Goal: Information Seeking & Learning: Learn about a topic

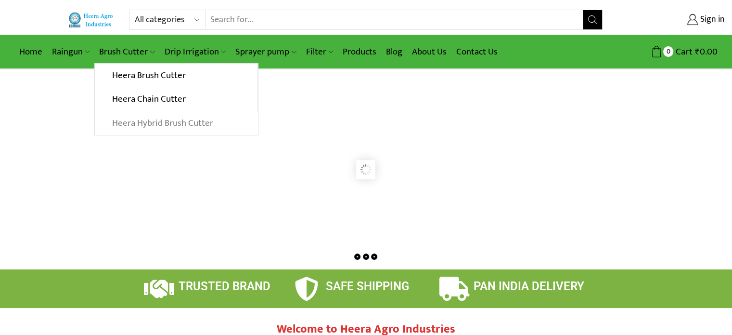
click at [156, 118] on link "Heera Hybrid Brush Cutter" at bounding box center [176, 123] width 163 height 24
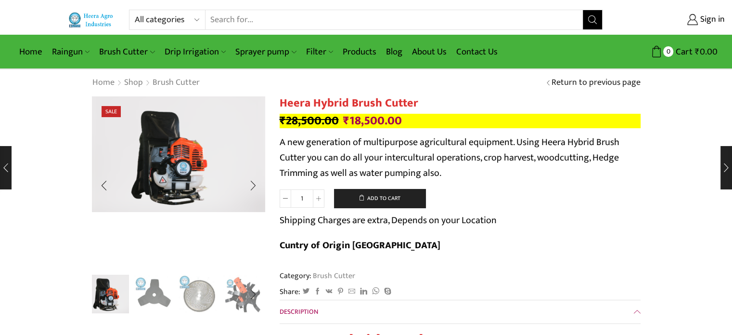
click at [114, 292] on img "1 / 10" at bounding box center [110, 293] width 40 height 40
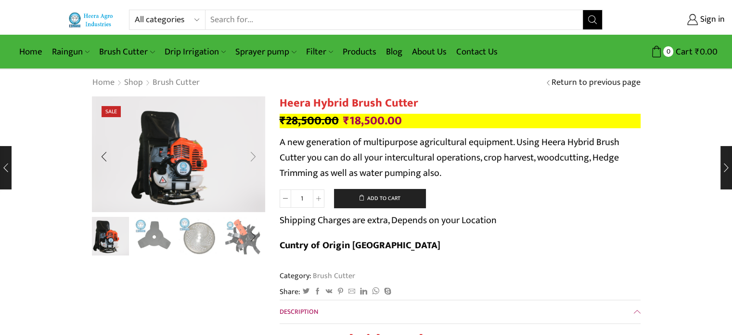
click at [253, 156] on div "Next slide" at bounding box center [253, 156] width 24 height 24
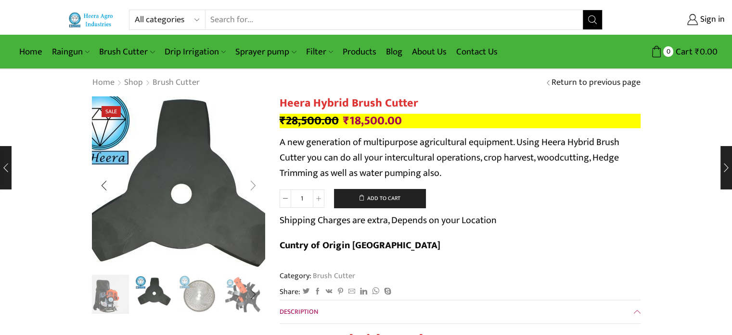
click at [253, 156] on img "2 / 10" at bounding box center [178, 193] width 241 height 241
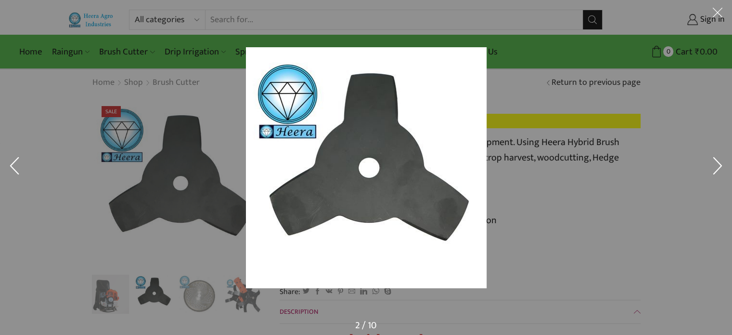
click at [719, 163] on button at bounding box center [718, 168] width 29 height 48
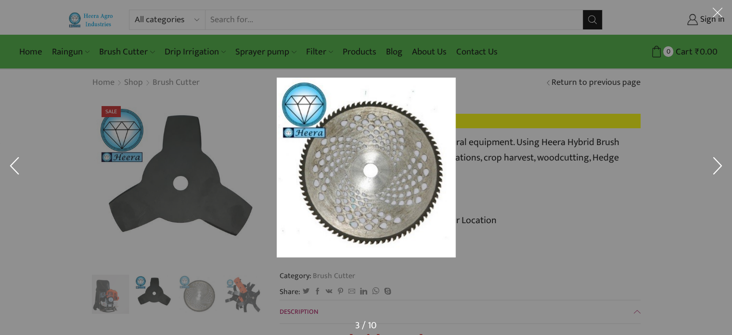
click at [719, 163] on button at bounding box center [718, 168] width 29 height 48
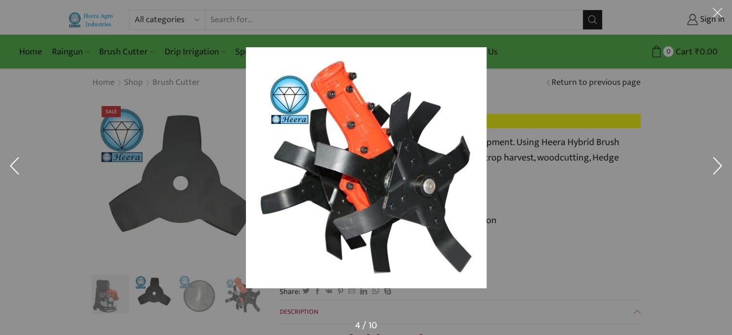
click at [719, 163] on button at bounding box center [718, 168] width 29 height 48
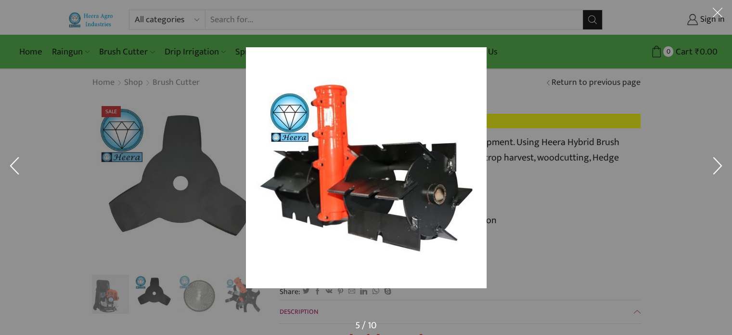
click at [719, 163] on button at bounding box center [718, 168] width 29 height 48
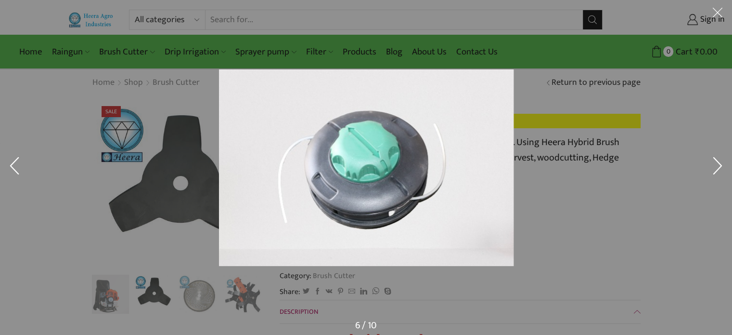
click at [719, 163] on button at bounding box center [718, 168] width 29 height 48
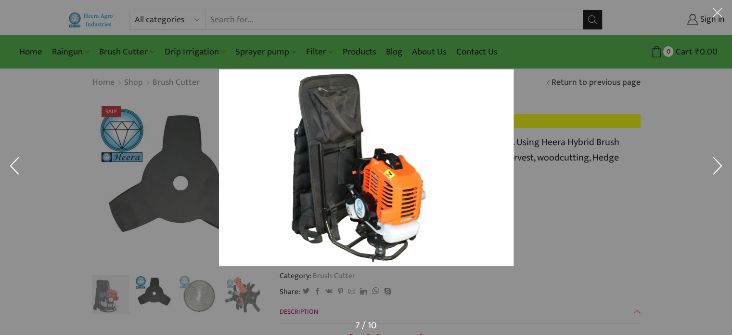
click at [719, 163] on button at bounding box center [718, 168] width 29 height 48
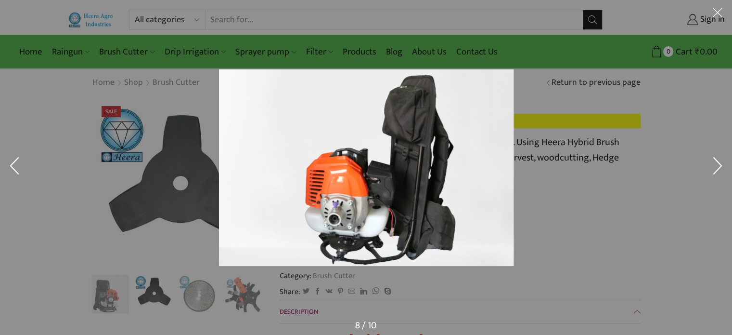
click at [719, 163] on button at bounding box center [718, 168] width 29 height 48
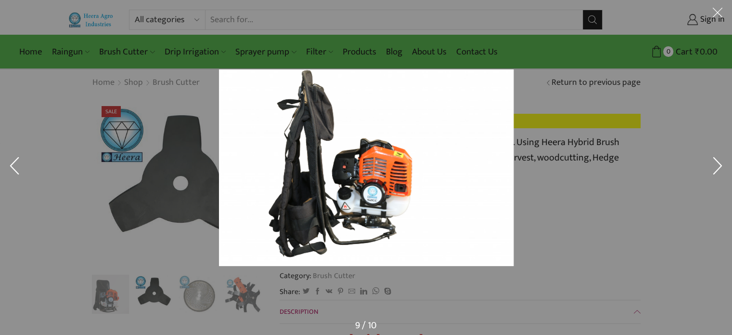
click at [719, 163] on button at bounding box center [718, 168] width 29 height 48
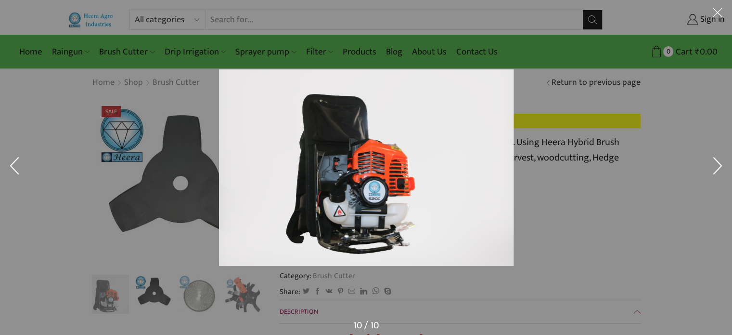
click at [719, 163] on button at bounding box center [718, 168] width 29 height 48
click at [717, 166] on button at bounding box center [718, 168] width 29 height 48
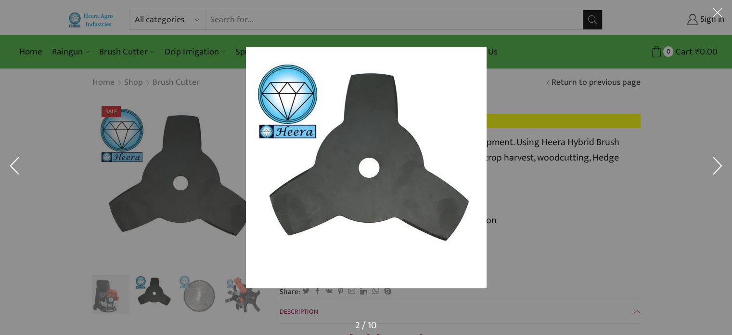
click at [717, 166] on button at bounding box center [718, 168] width 29 height 48
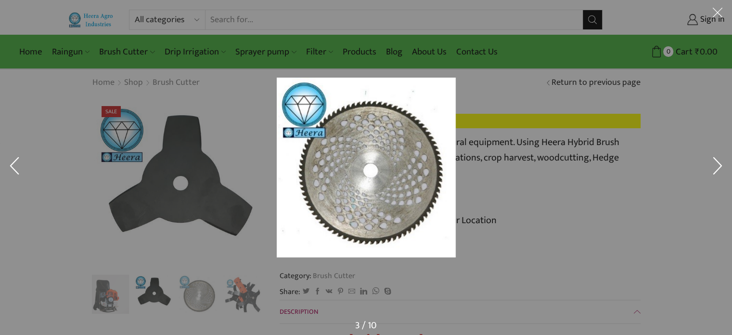
click at [13, 160] on button at bounding box center [14, 168] width 29 height 48
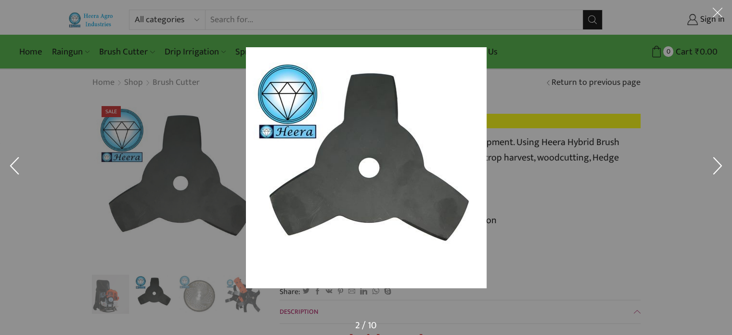
click at [678, 196] on div at bounding box center [547, 184] width 603 height 275
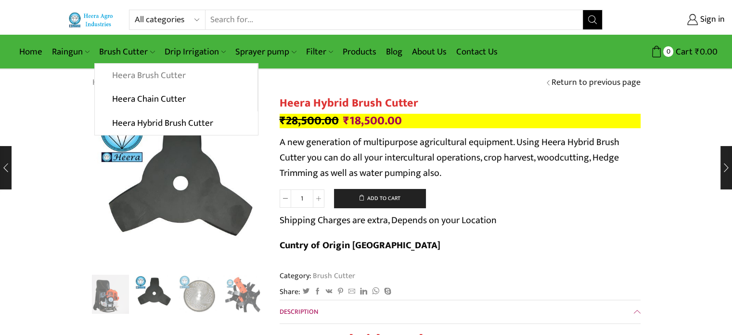
click at [168, 72] on link "Heera Brush Cutter" at bounding box center [176, 76] width 162 height 24
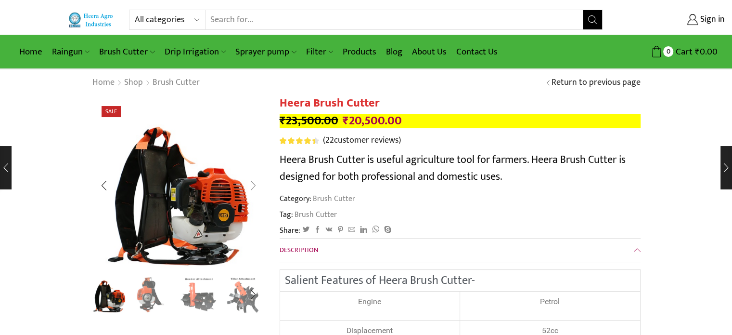
click at [251, 185] on div "Next slide" at bounding box center [253, 185] width 24 height 24
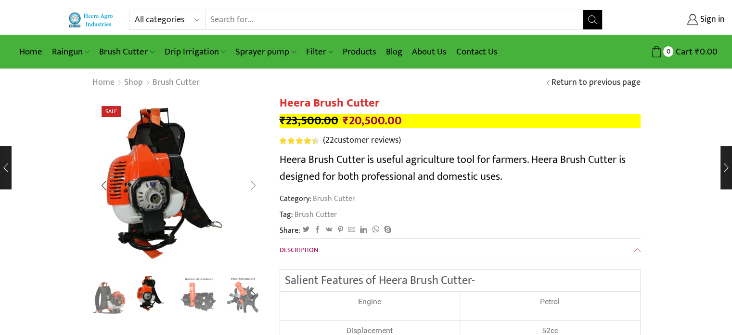
click at [252, 185] on div "Next slide" at bounding box center [253, 185] width 24 height 24
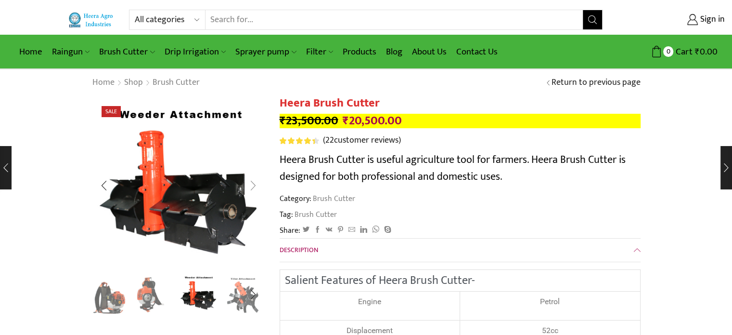
click at [252, 184] on div "Next slide" at bounding box center [253, 185] width 24 height 24
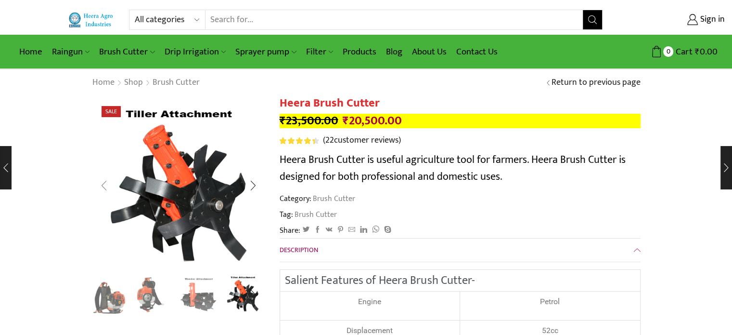
click at [106, 184] on div "Previous slide" at bounding box center [104, 185] width 24 height 24
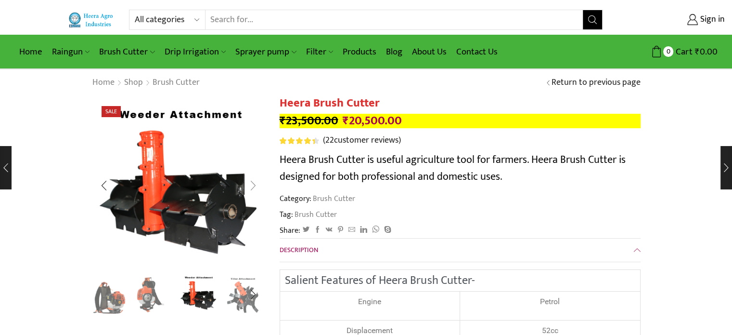
click at [254, 185] on div "Next slide" at bounding box center [253, 185] width 24 height 24
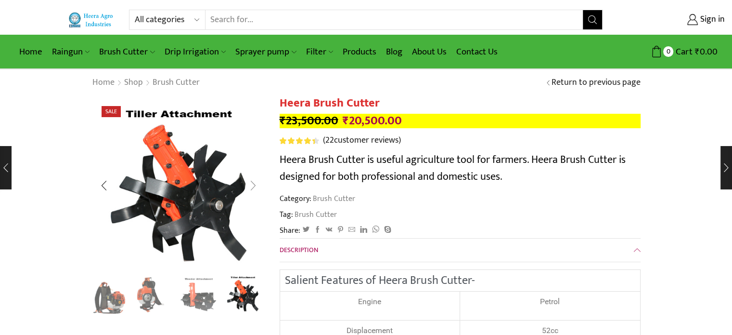
click at [254, 185] on div "Next slide" at bounding box center [253, 185] width 24 height 24
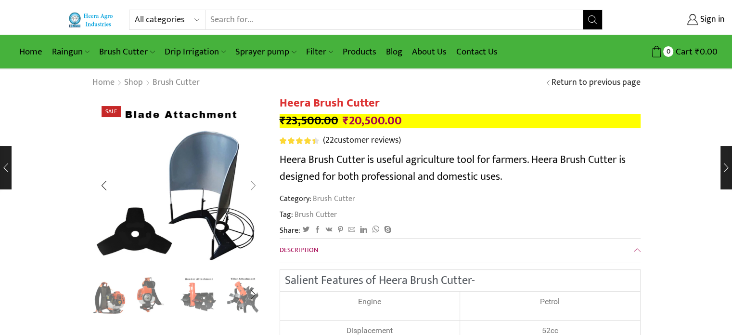
click at [254, 185] on div "Next slide" at bounding box center [253, 185] width 24 height 24
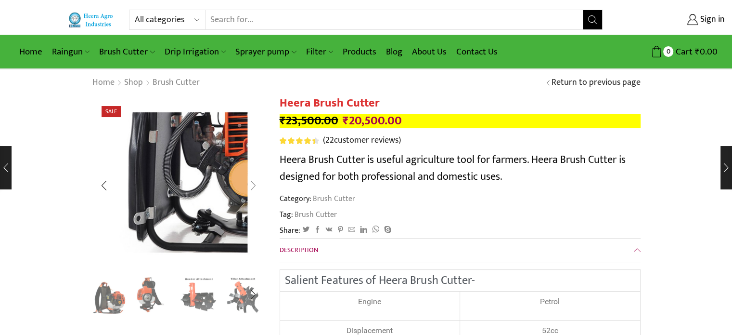
click at [254, 185] on div "Next slide" at bounding box center [253, 185] width 24 height 24
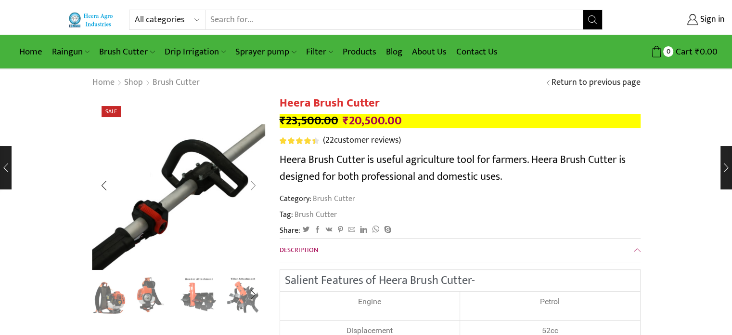
click at [254, 185] on div "Next slide" at bounding box center [253, 185] width 24 height 24
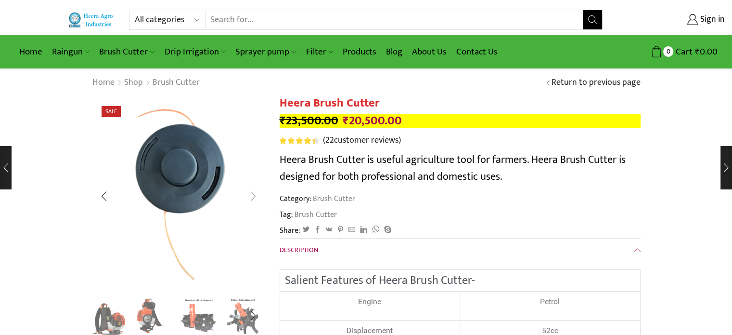
click at [254, 185] on div "Next slide" at bounding box center [253, 196] width 24 height 24
click at [481, 49] on link "Contact Us" at bounding box center [477, 51] width 51 height 23
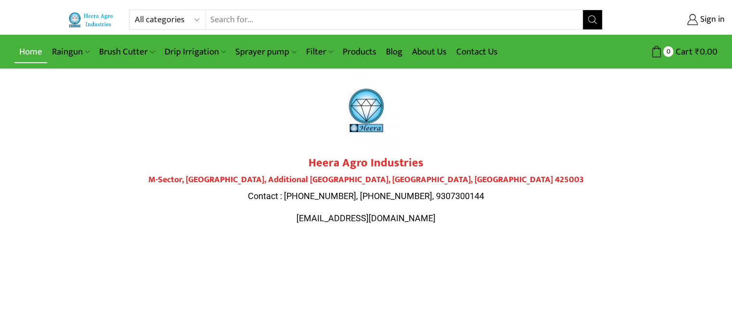
click at [19, 46] on link "Home" at bounding box center [30, 51] width 33 height 23
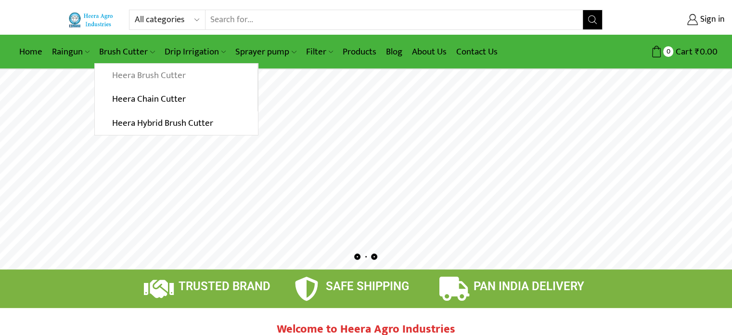
click at [123, 75] on link "Heera Brush Cutter" at bounding box center [176, 76] width 162 height 24
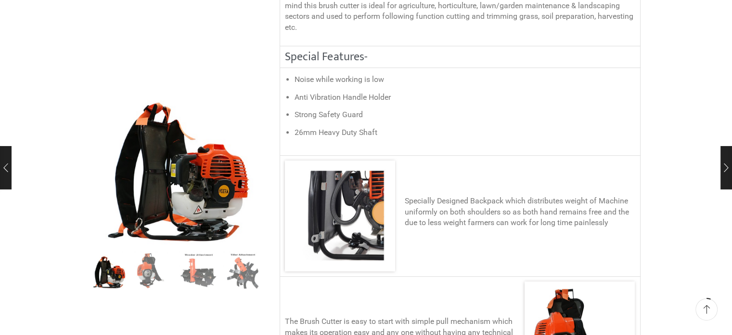
scroll to position [586, 0]
